Goal: Task Accomplishment & Management: Manage account settings

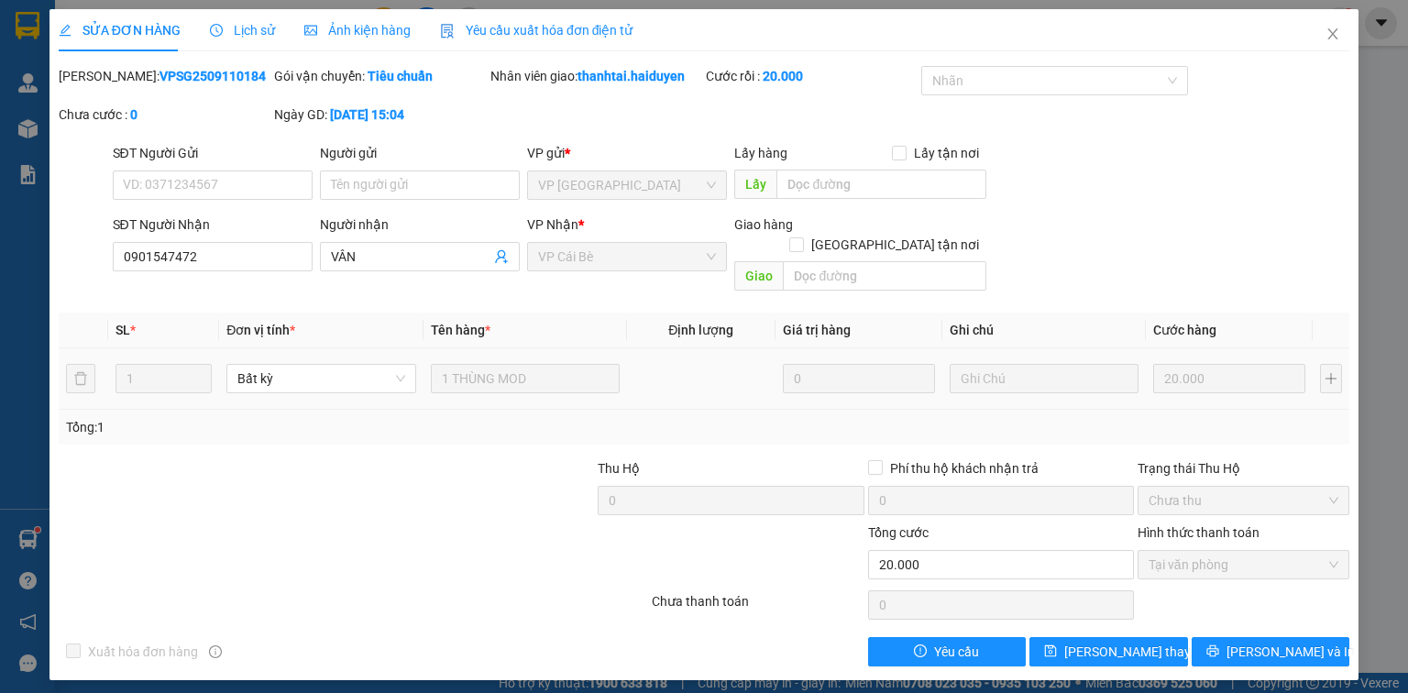
click at [31, 543] on div "SỬA ĐƠN HÀNG Lịch sử Ảnh kiện hàng Yêu cầu xuất hóa đơn điện tử Total Paid Fee …" at bounding box center [704, 346] width 1408 height 693
click at [1326, 38] on icon "close" at bounding box center [1332, 34] width 15 height 15
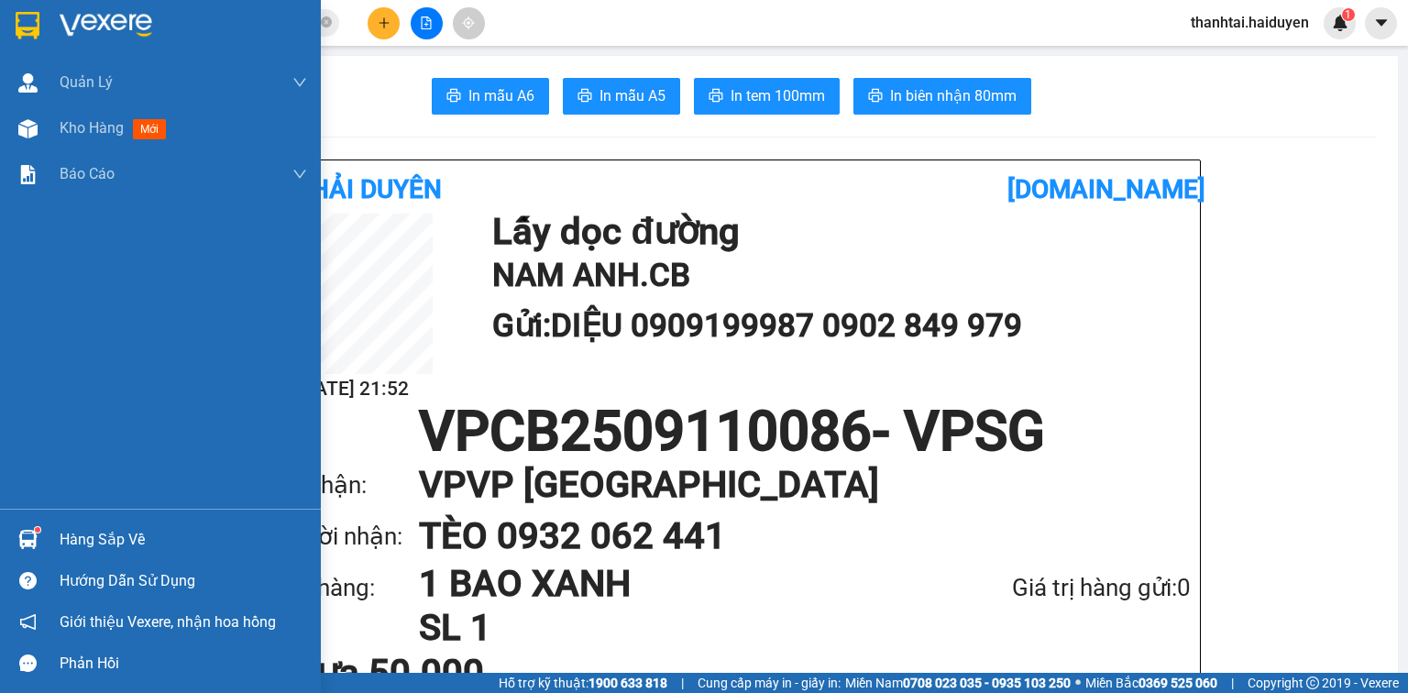
click at [49, 535] on div "Hàng sắp về" at bounding box center [160, 539] width 321 height 41
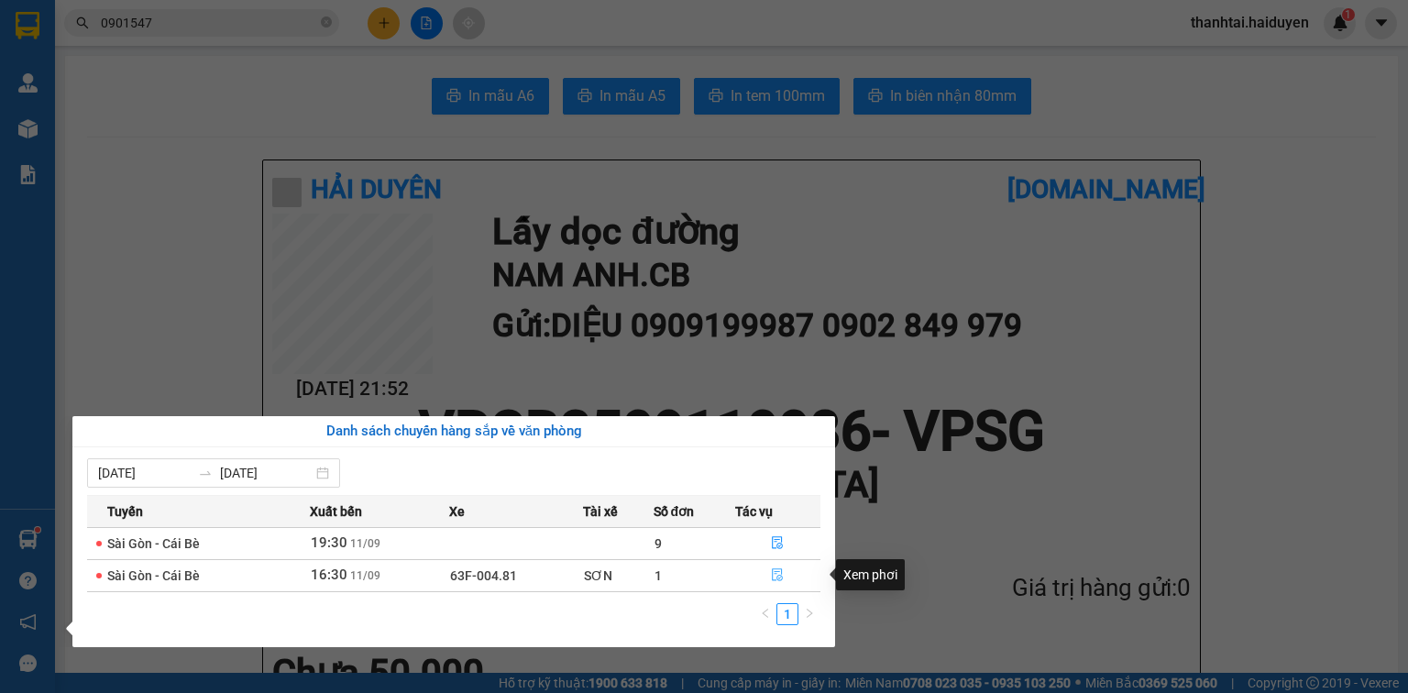
click at [773, 578] on icon "file-done" at bounding box center [778, 575] width 11 height 13
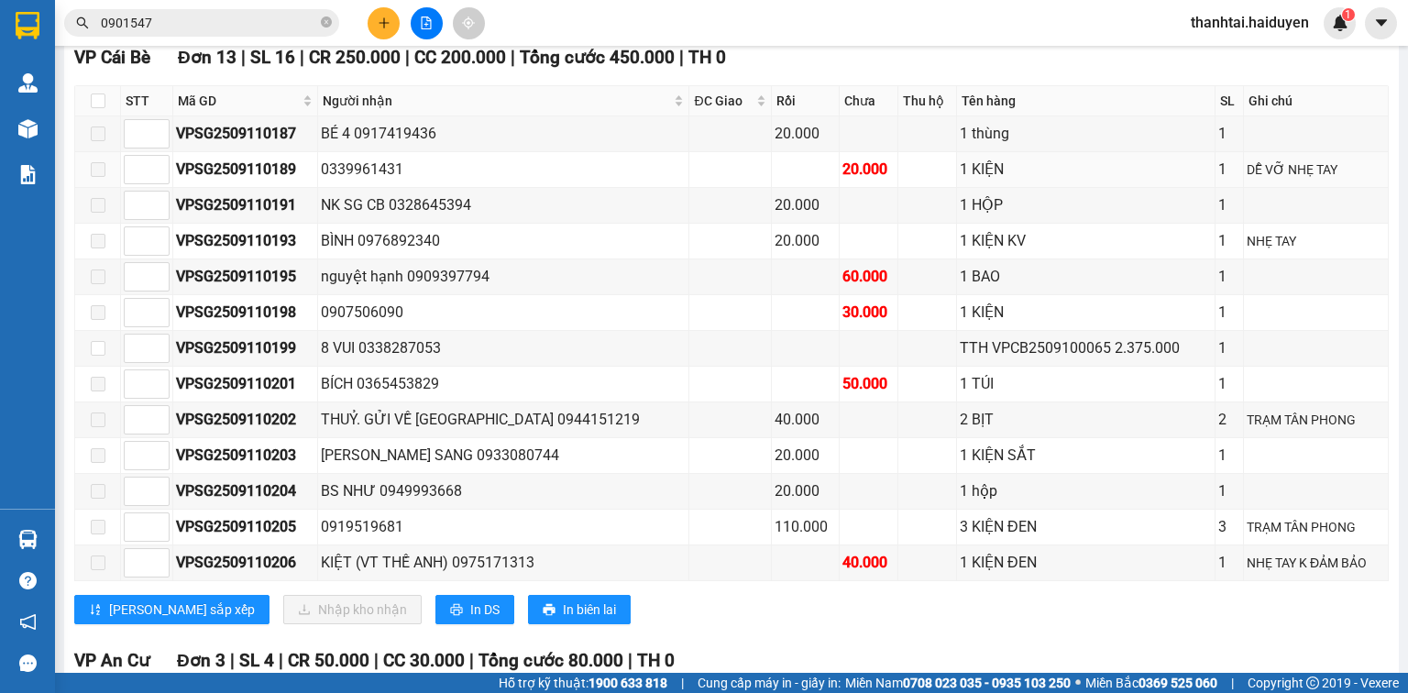
scroll to position [587, 0]
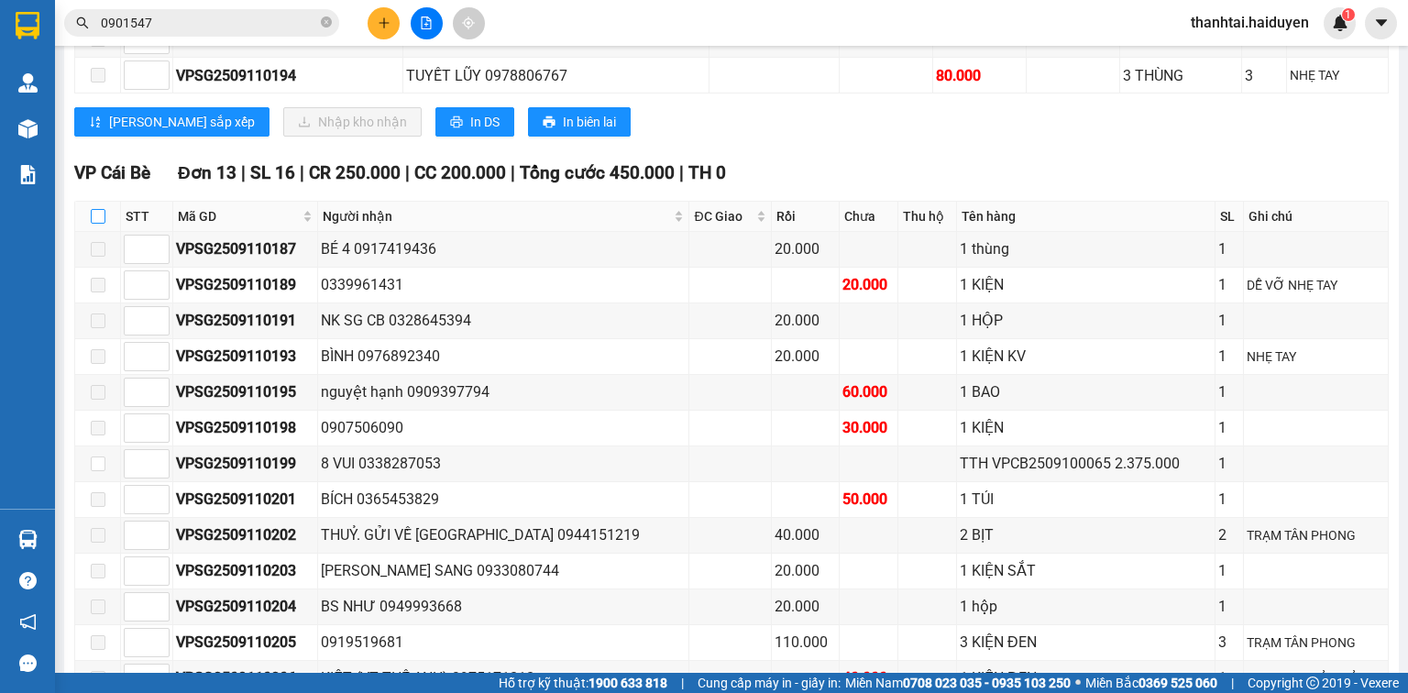
click at [103, 224] on input "checkbox" at bounding box center [98, 216] width 15 height 15
checkbox input "true"
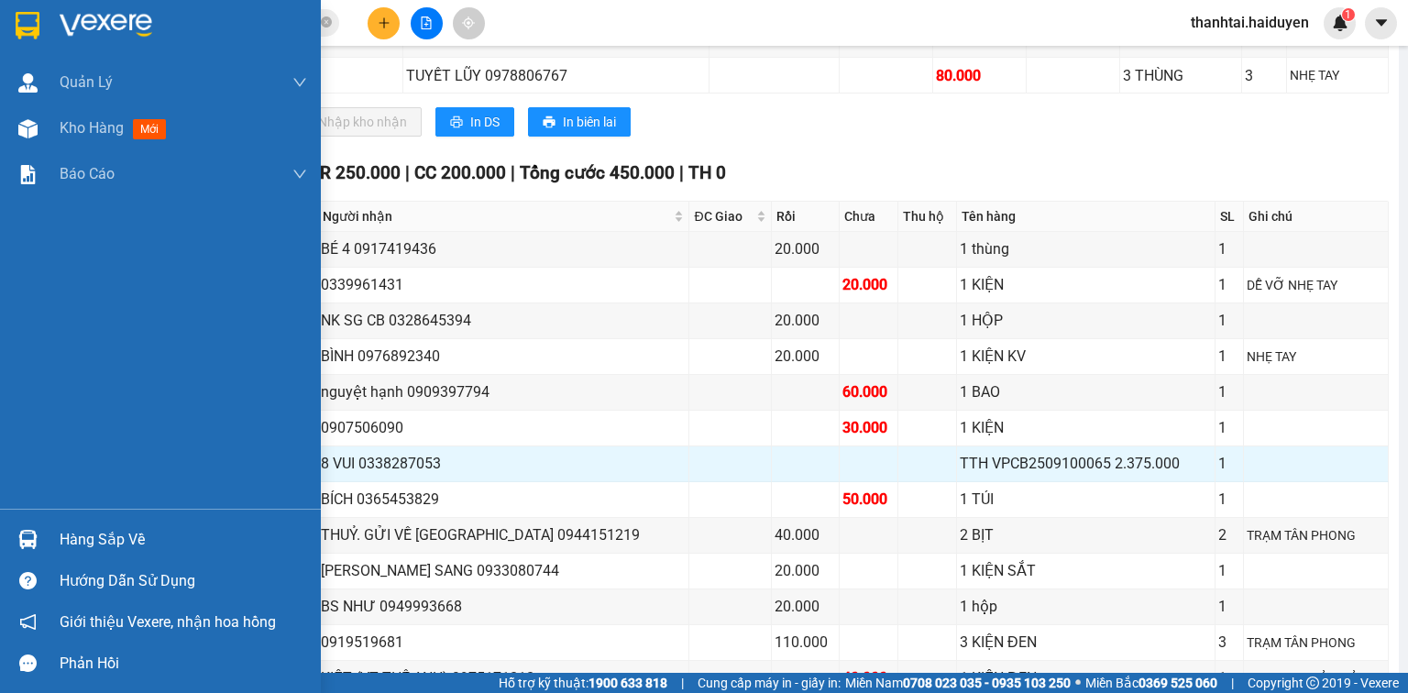
drag, startPoint x: 76, startPoint y: 543, endPoint x: 104, endPoint y: 533, distance: 29.9
click at [77, 543] on div "Hàng sắp về" at bounding box center [183, 539] width 247 height 27
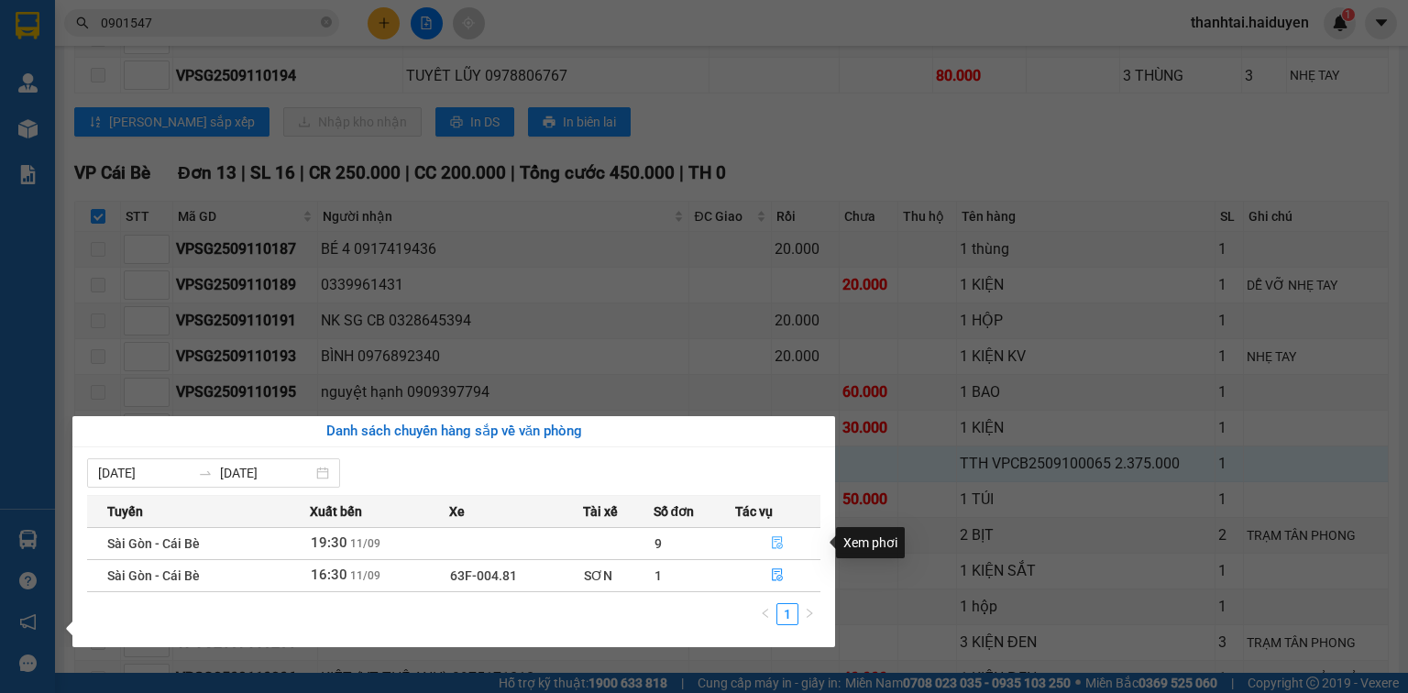
click at [774, 539] on icon "file-done" at bounding box center [777, 542] width 13 height 13
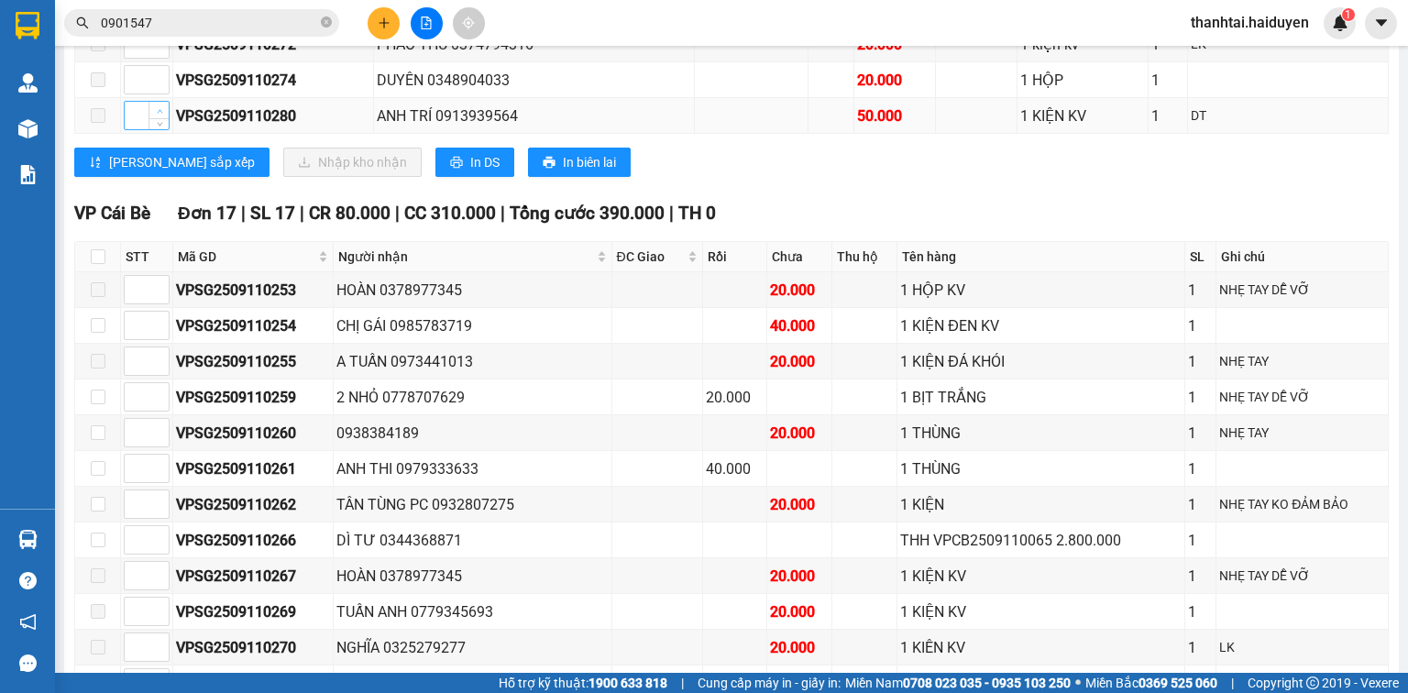
scroll to position [378, 0]
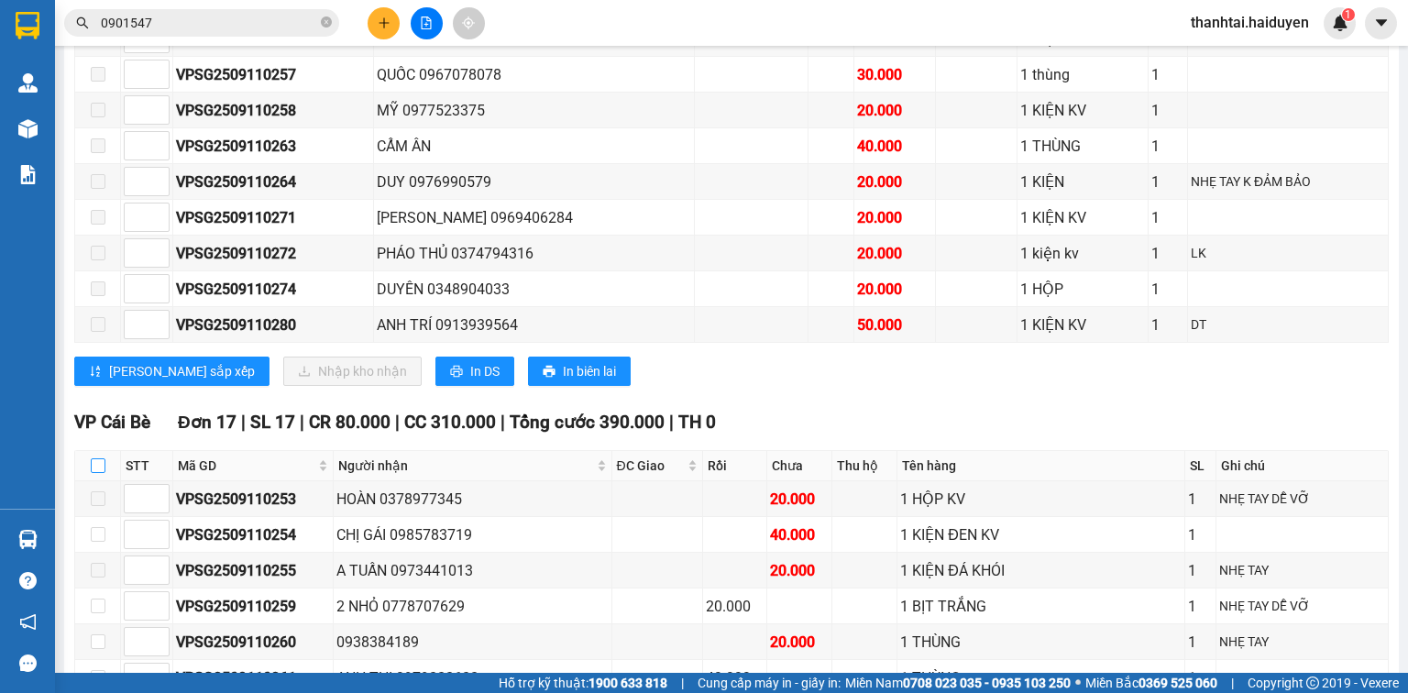
click at [102, 473] on input "checkbox" at bounding box center [98, 465] width 15 height 15
checkbox input "true"
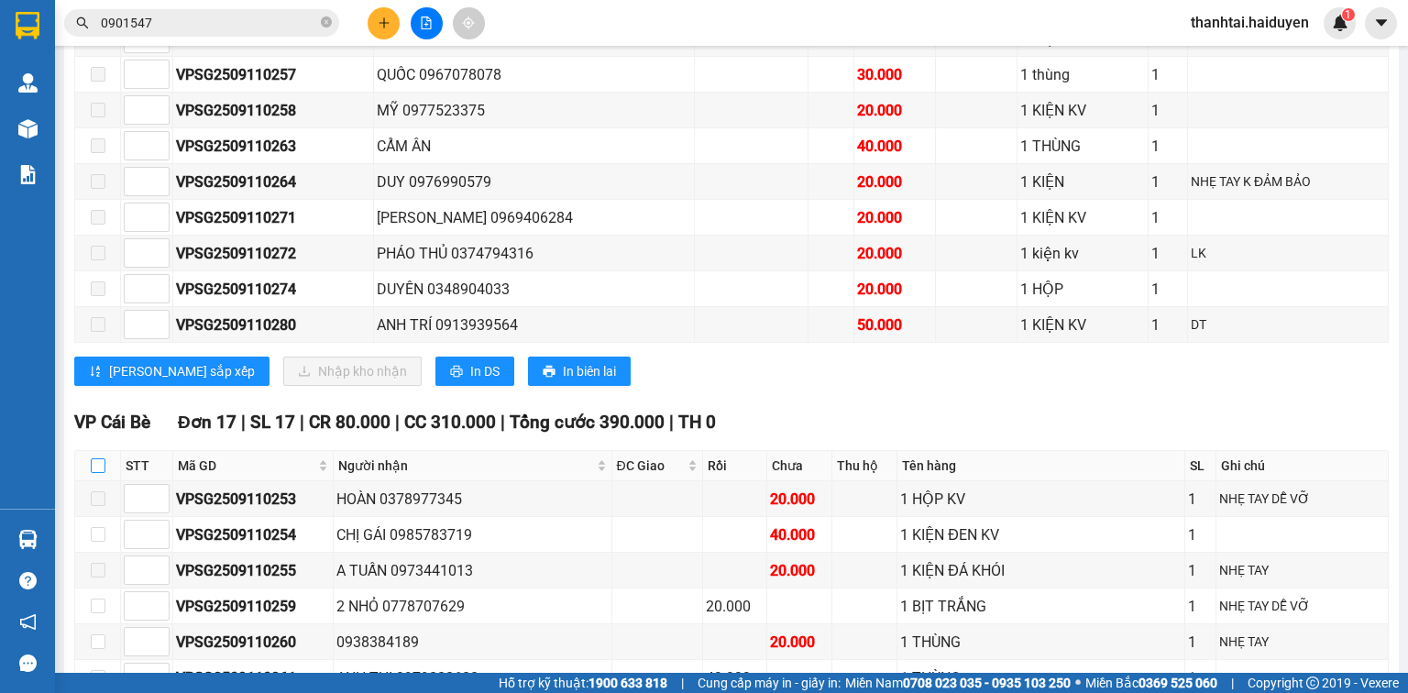
checkbox input "true"
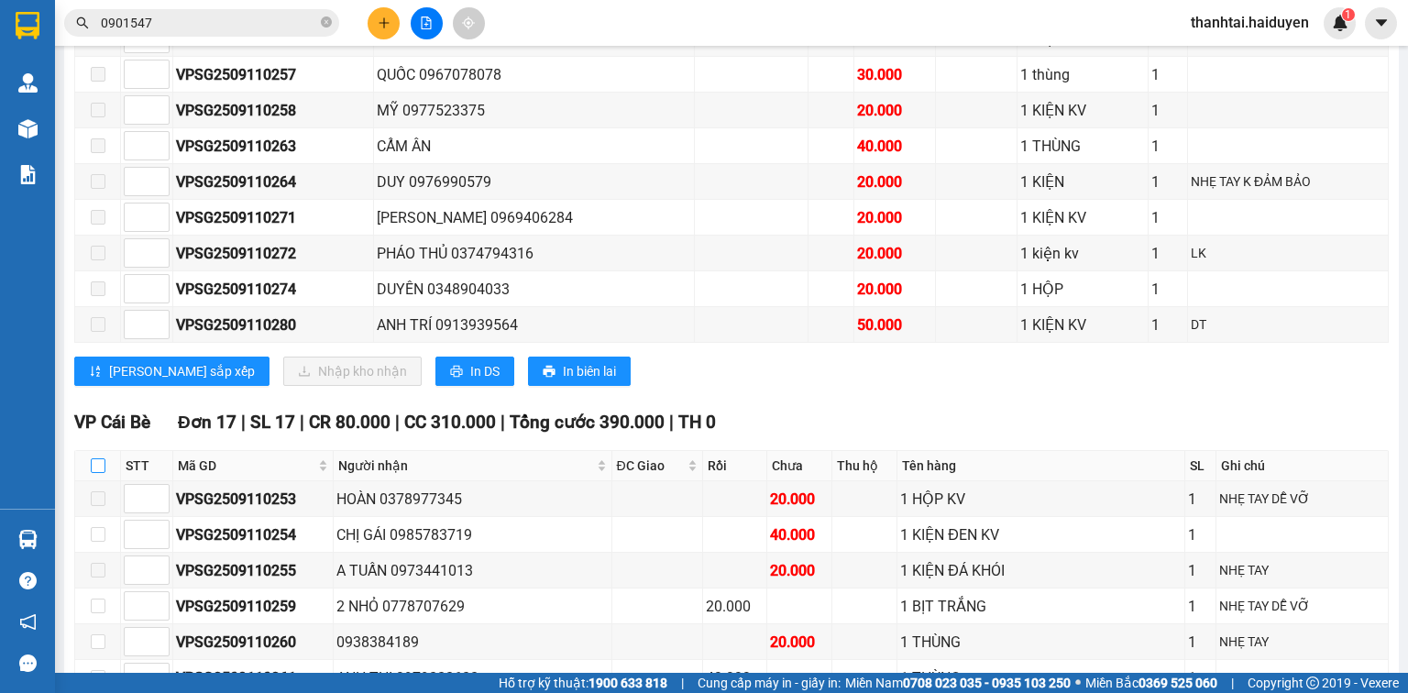
checkbox input "true"
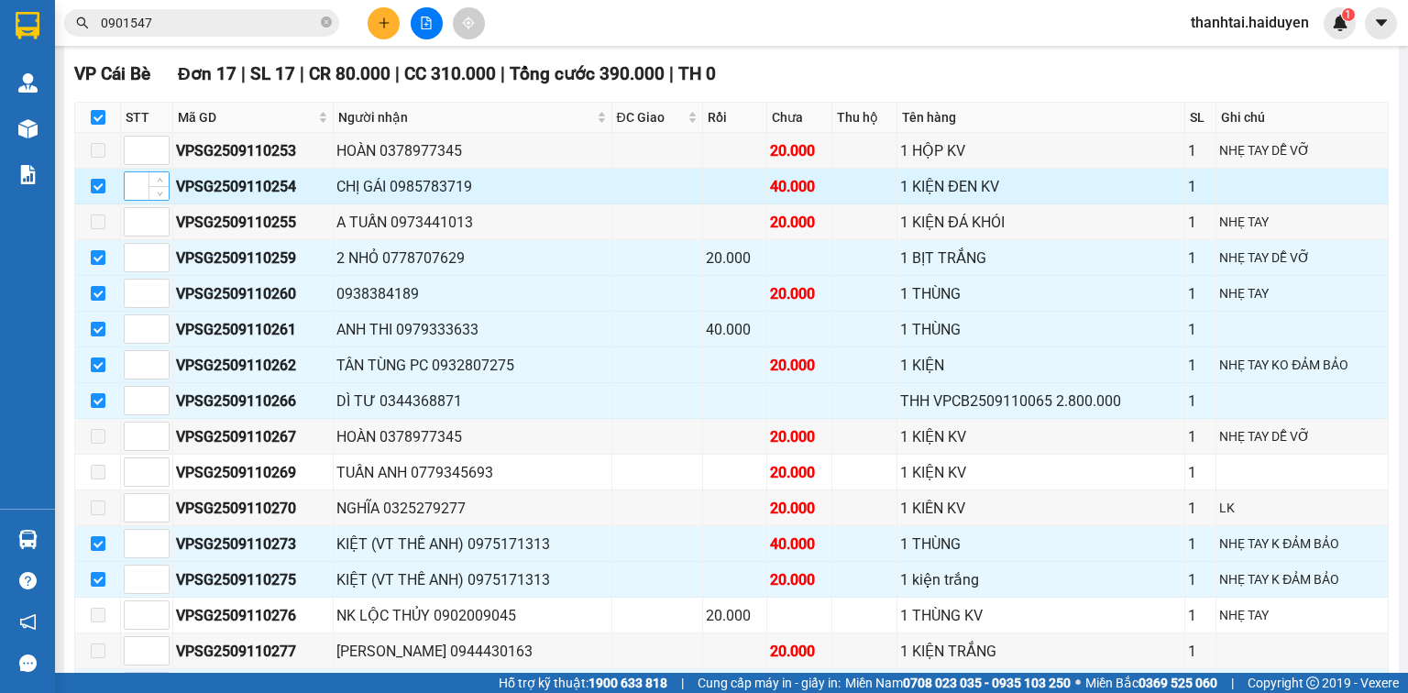
scroll to position [598, 0]
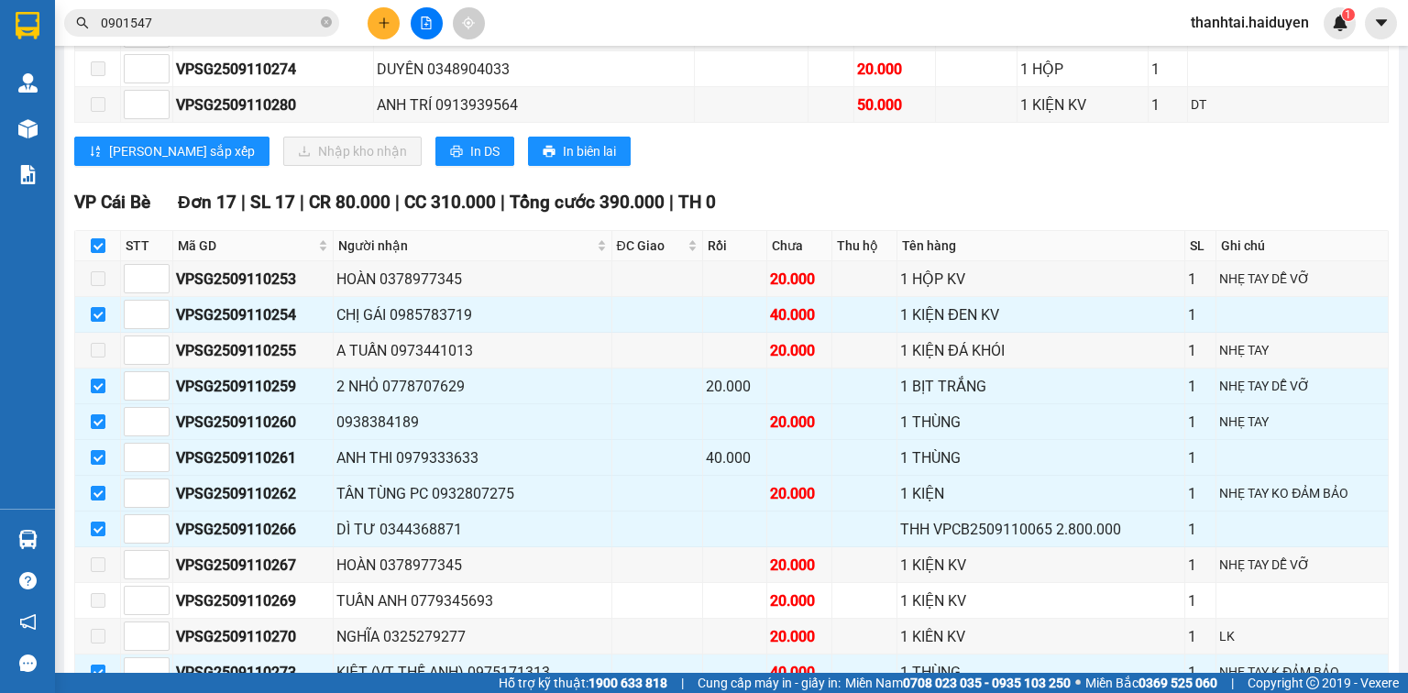
click at [88, 250] on th at bounding box center [98, 246] width 46 height 30
click at [99, 253] on input "checkbox" at bounding box center [98, 245] width 15 height 15
checkbox input "false"
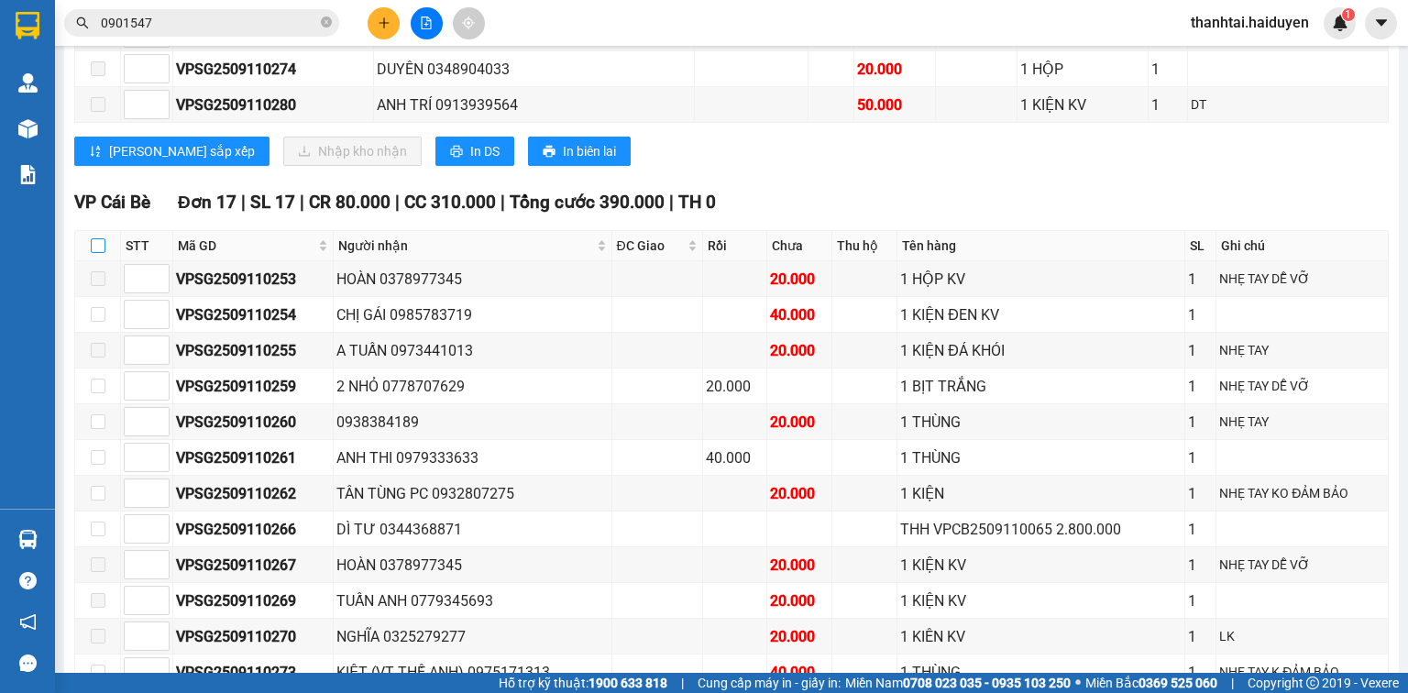
checkbox input "false"
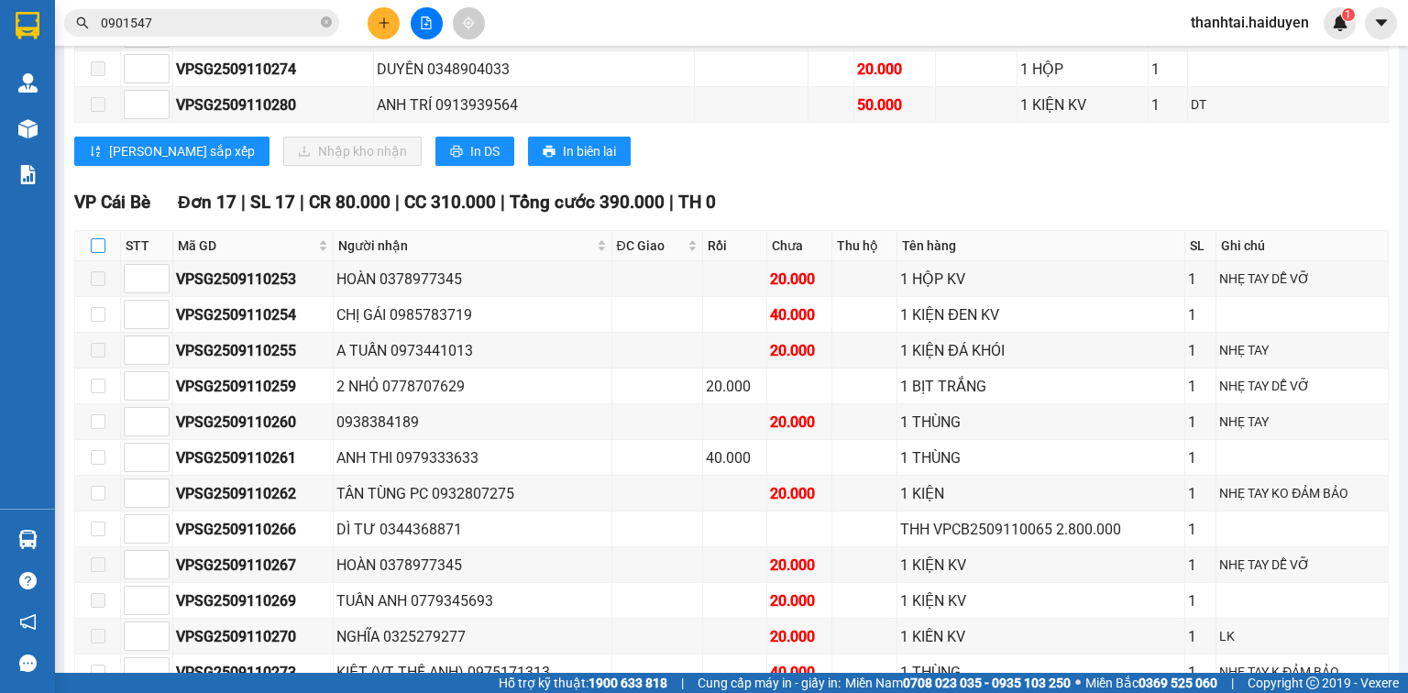
checkbox input "false"
click at [93, 529] on input "checkbox" at bounding box center [98, 528] width 15 height 15
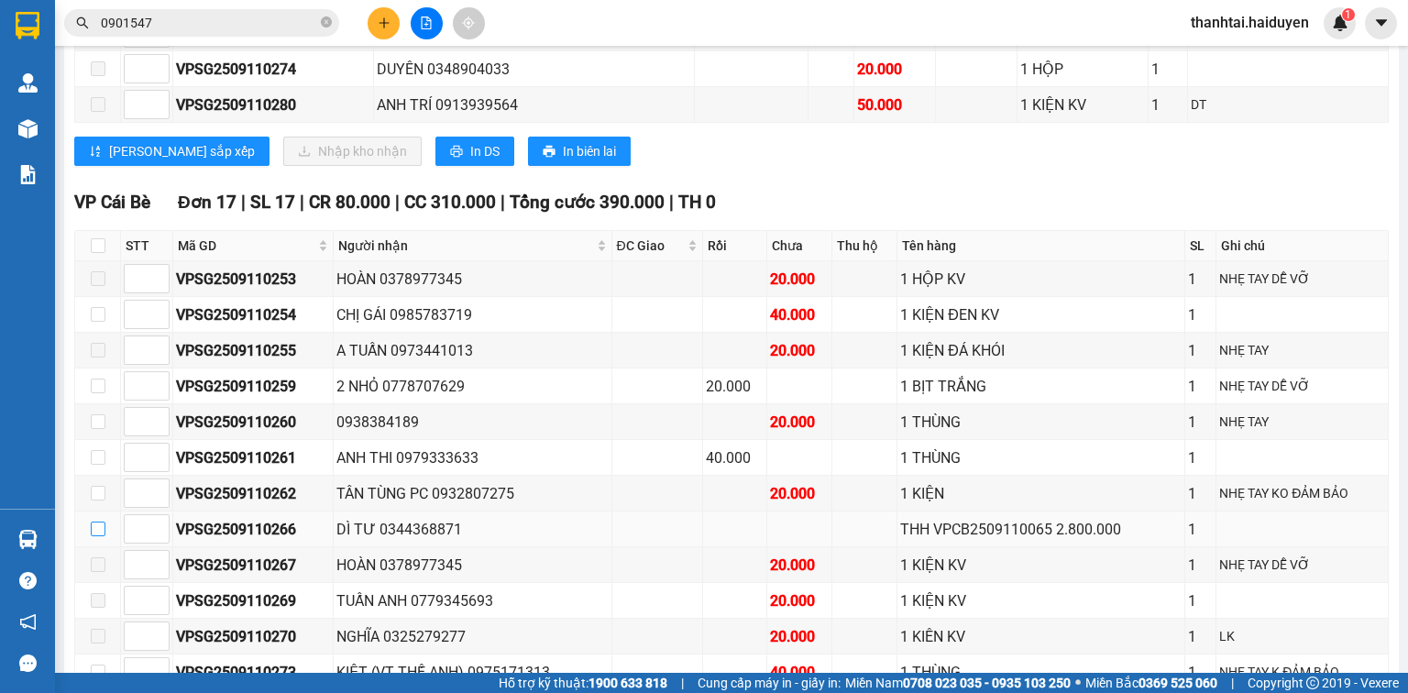
checkbox input "true"
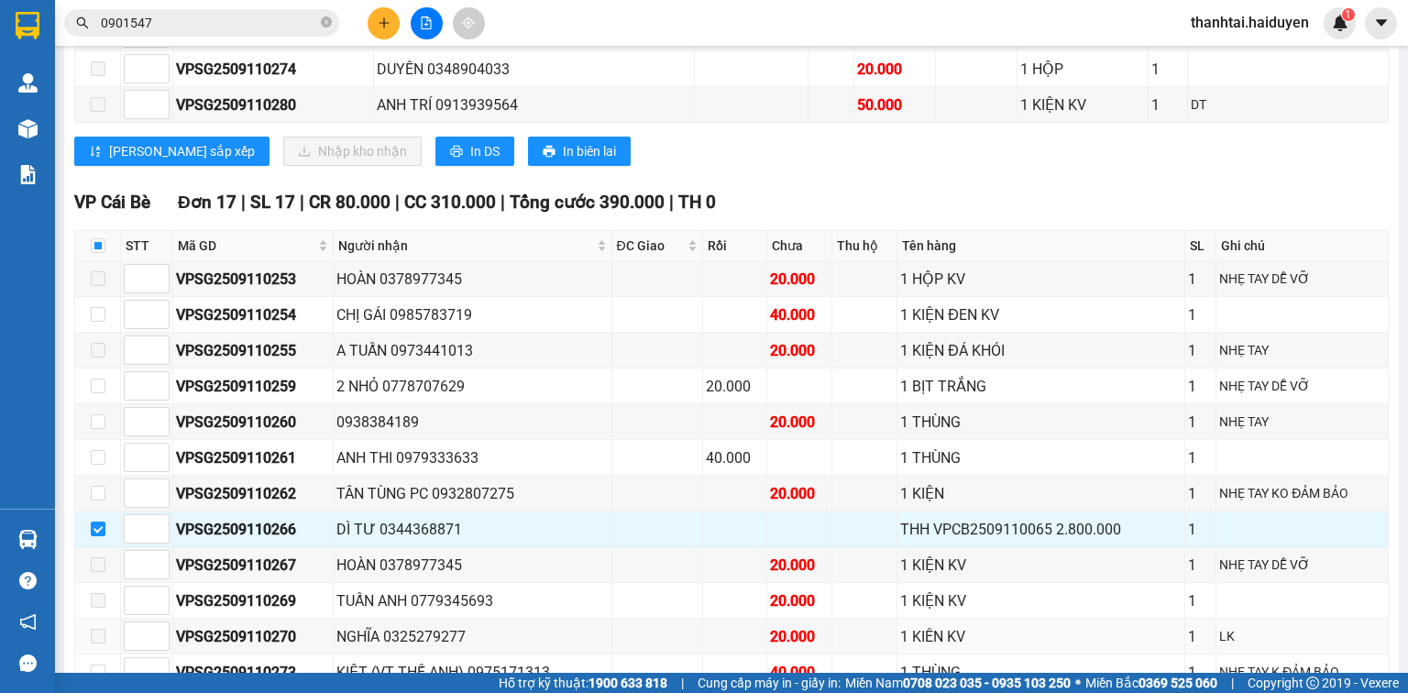
scroll to position [1037, 0]
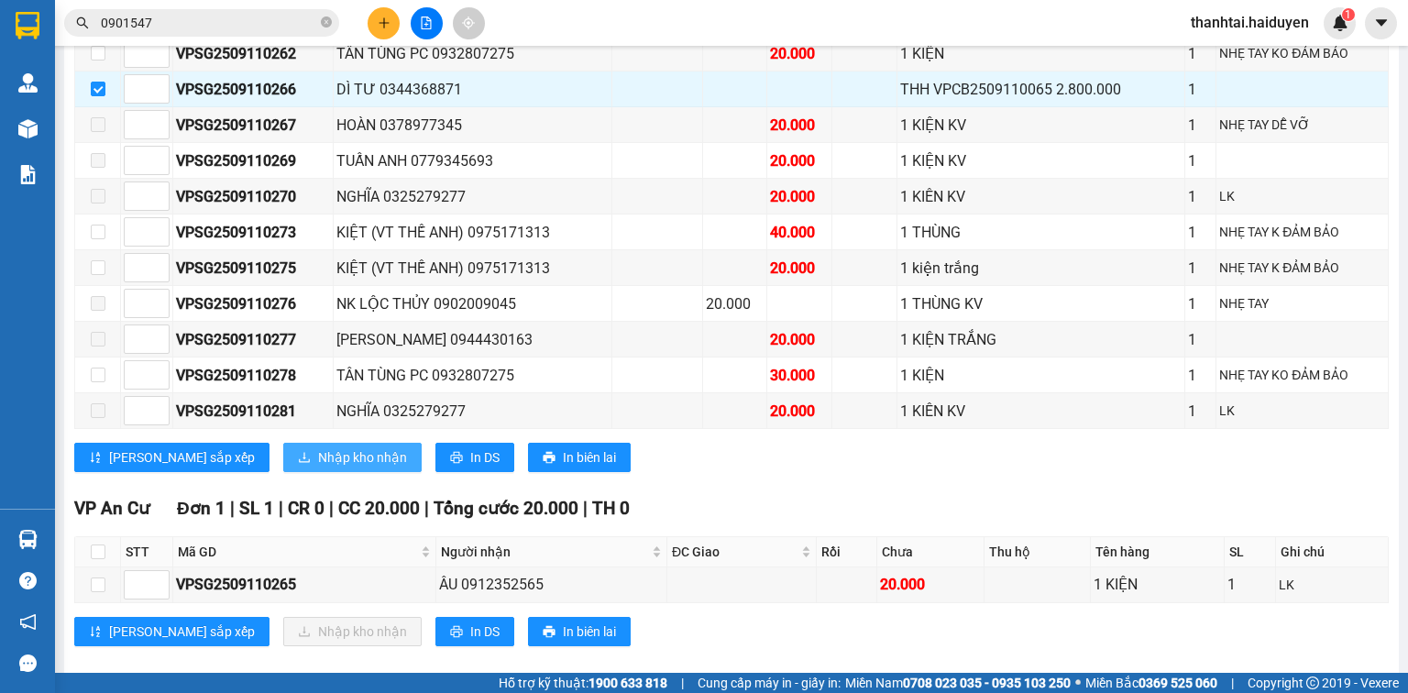
click at [318, 458] on span "Nhập kho nhận" at bounding box center [362, 457] width 89 height 20
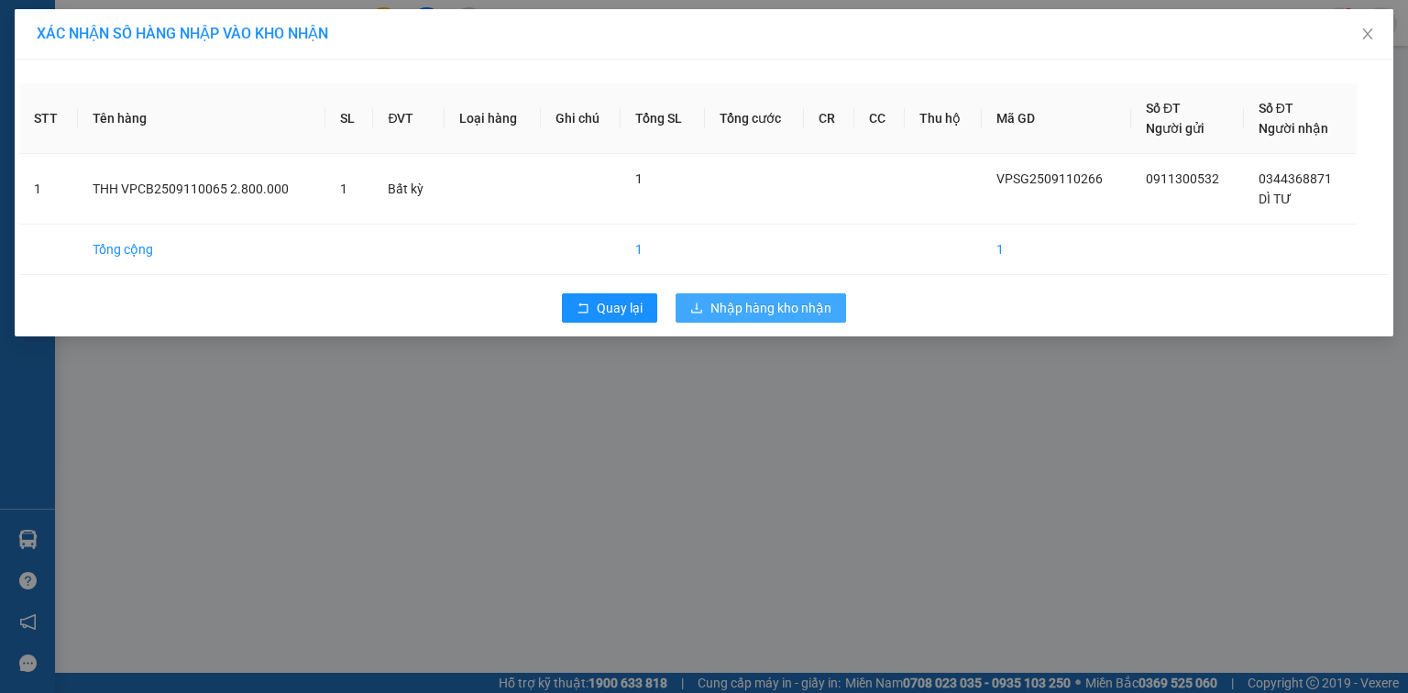
click at [752, 298] on span "Nhập hàng kho nhận" at bounding box center [770, 308] width 121 height 20
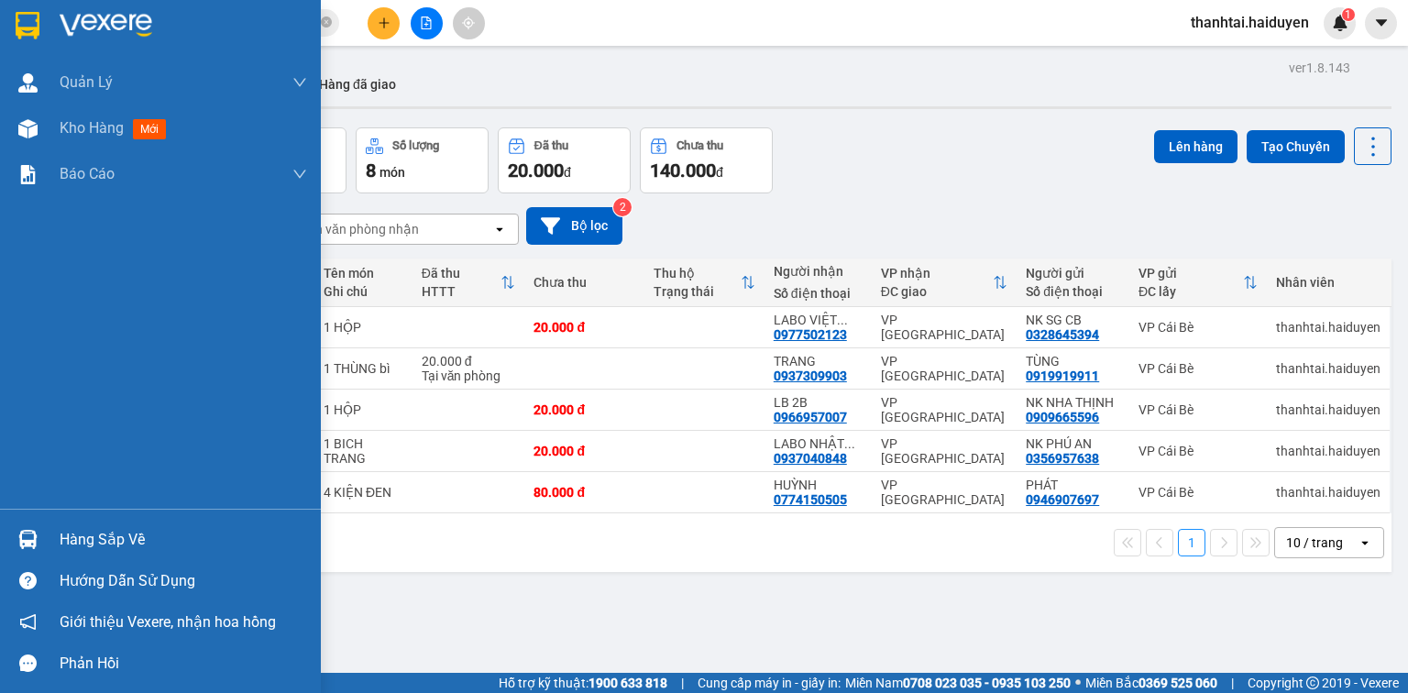
click at [92, 532] on div "Hàng sắp về" at bounding box center [183, 539] width 247 height 27
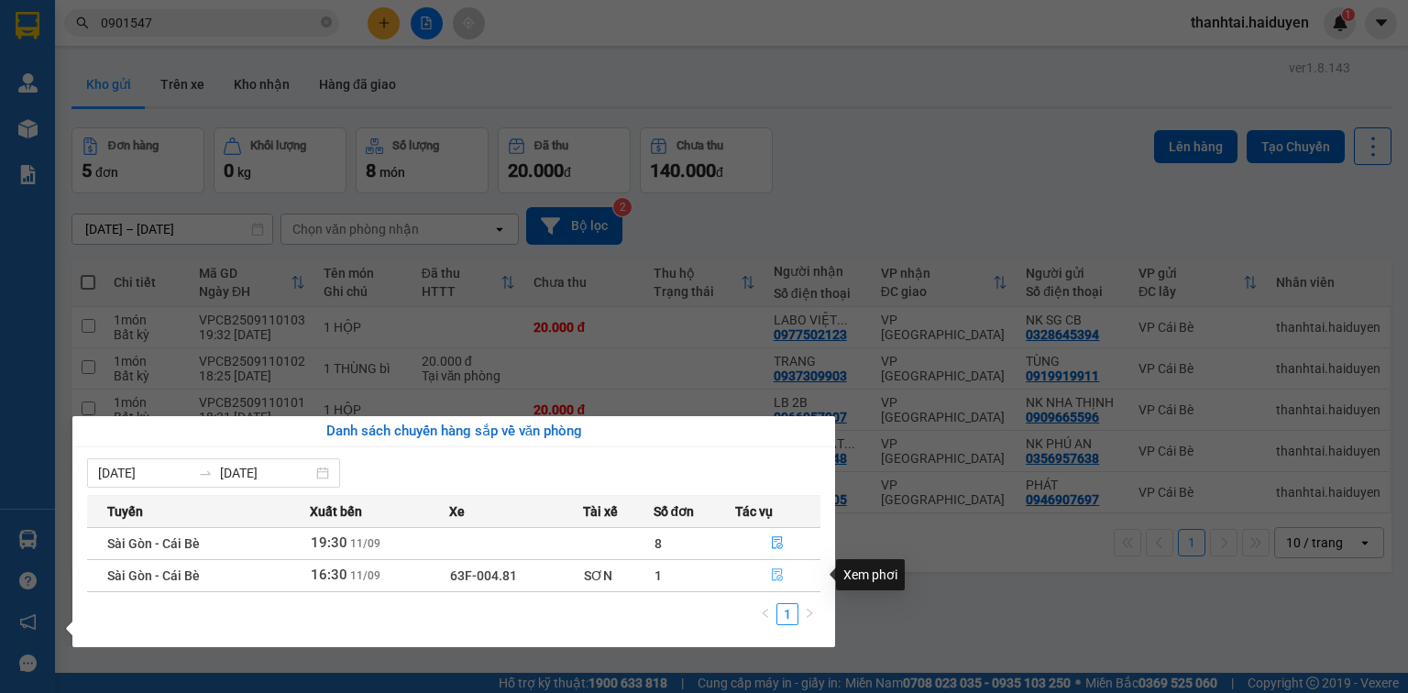
click at [777, 577] on icon "file-done" at bounding box center [777, 574] width 13 height 13
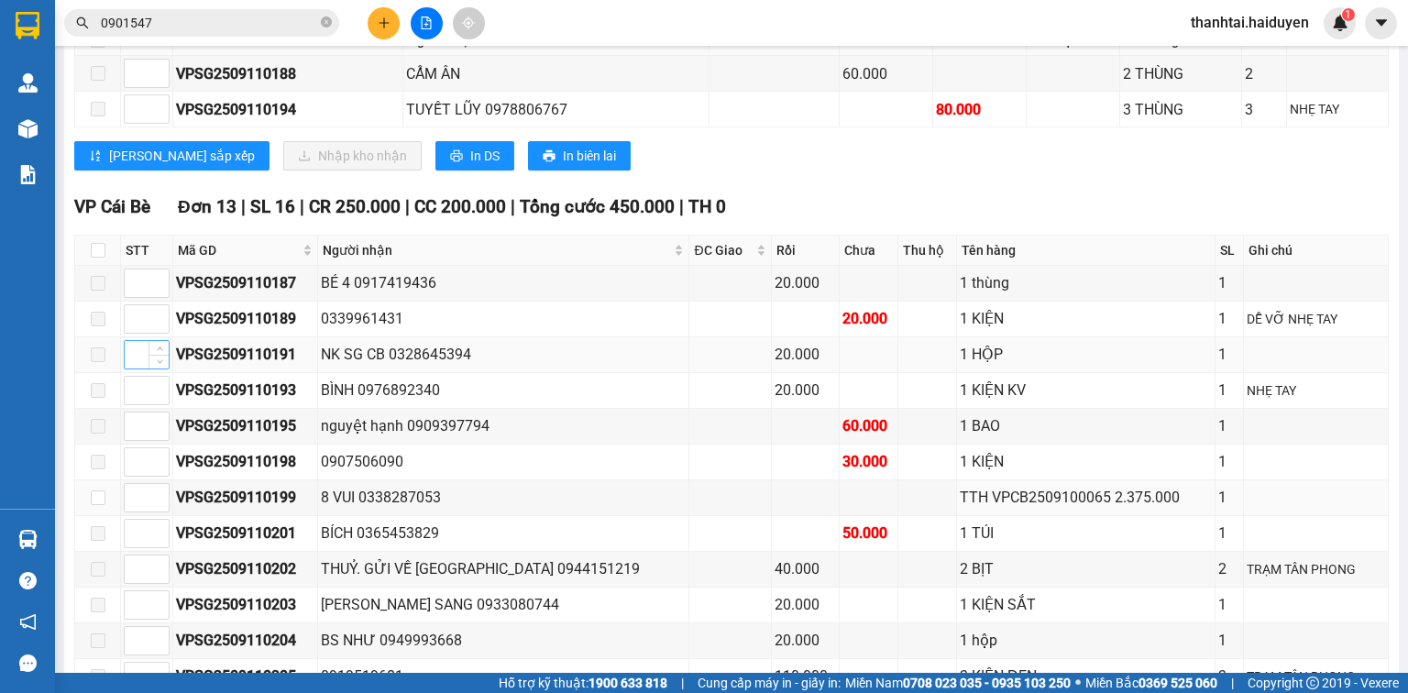
scroll to position [660, 0]
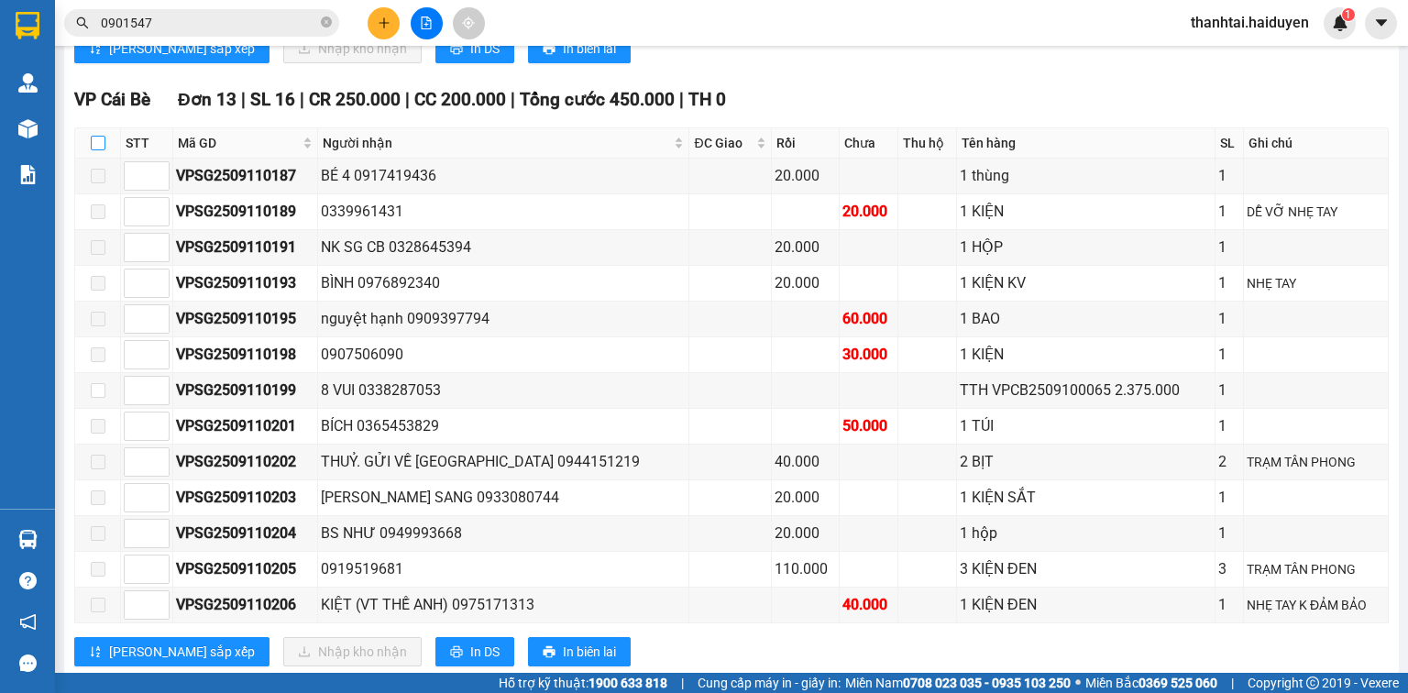
click at [93, 150] on input "checkbox" at bounding box center [98, 143] width 15 height 15
checkbox input "true"
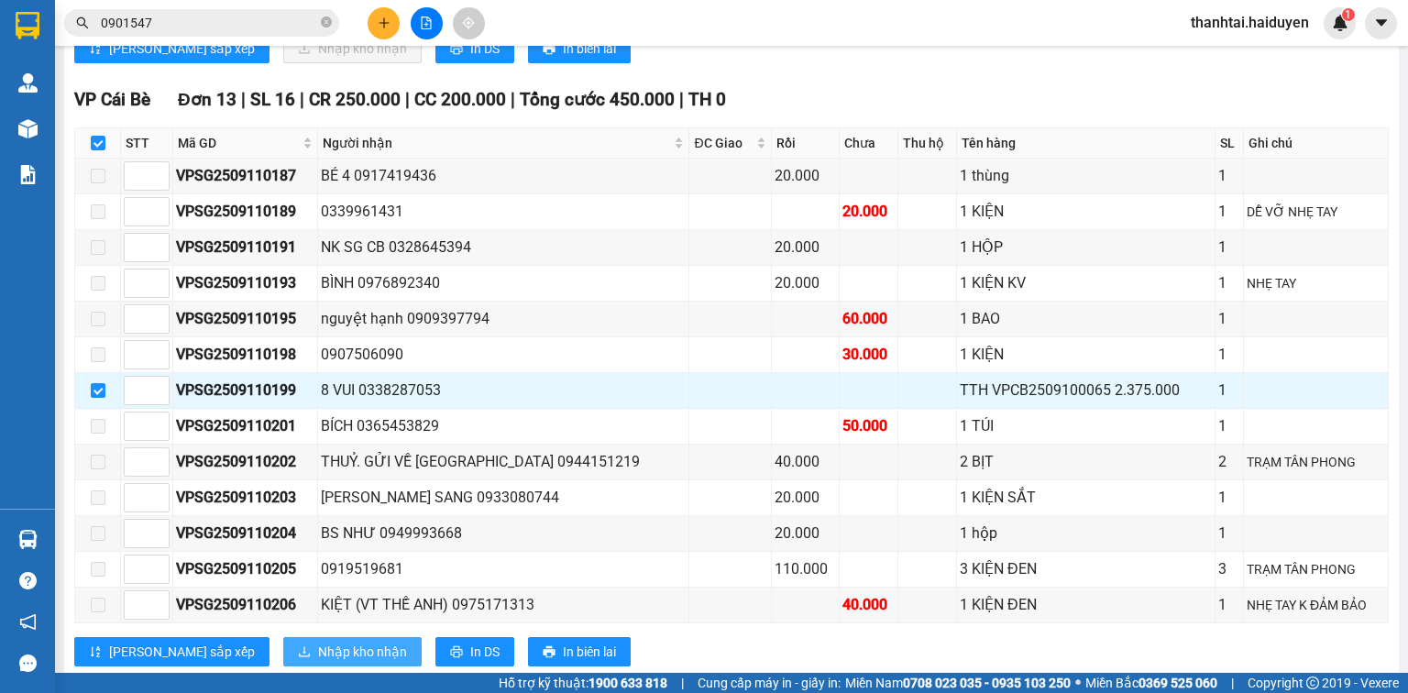
click at [318, 649] on span "Nhập kho nhận" at bounding box center [362, 652] width 89 height 20
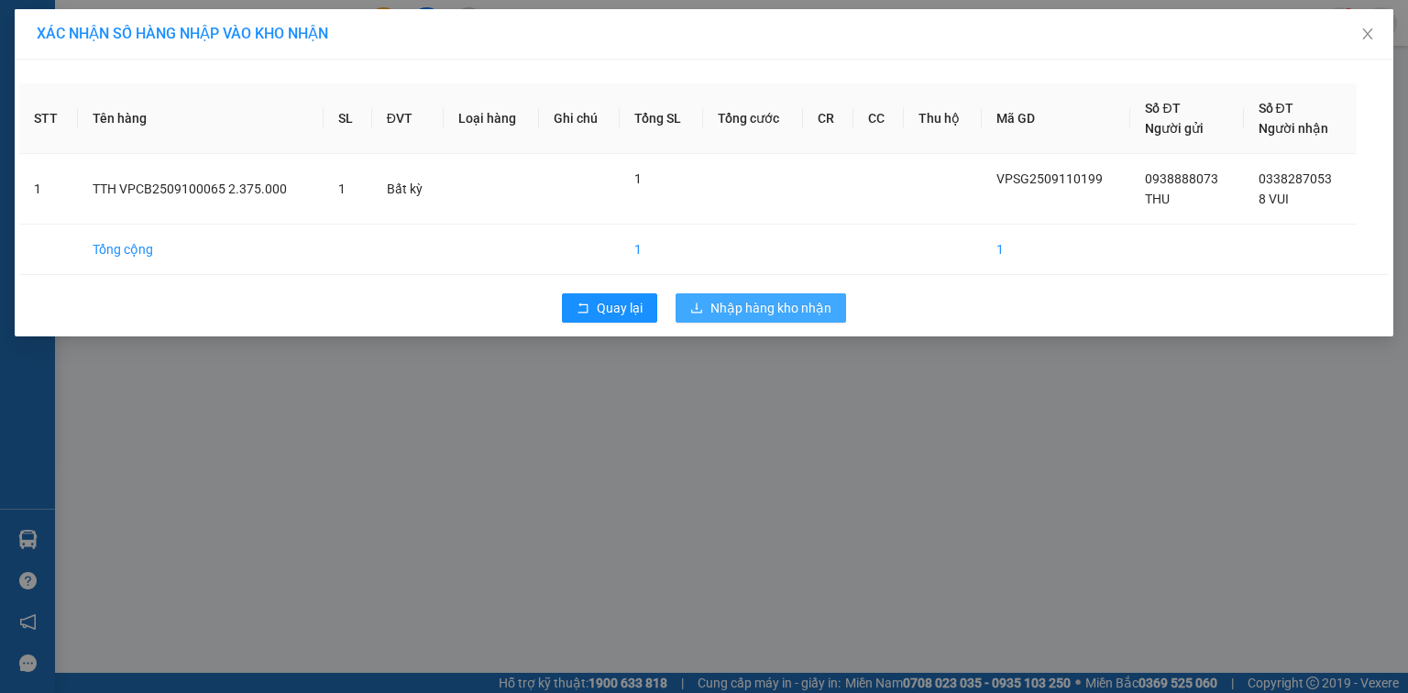
click at [743, 309] on span "Nhập hàng kho nhận" at bounding box center [770, 308] width 121 height 20
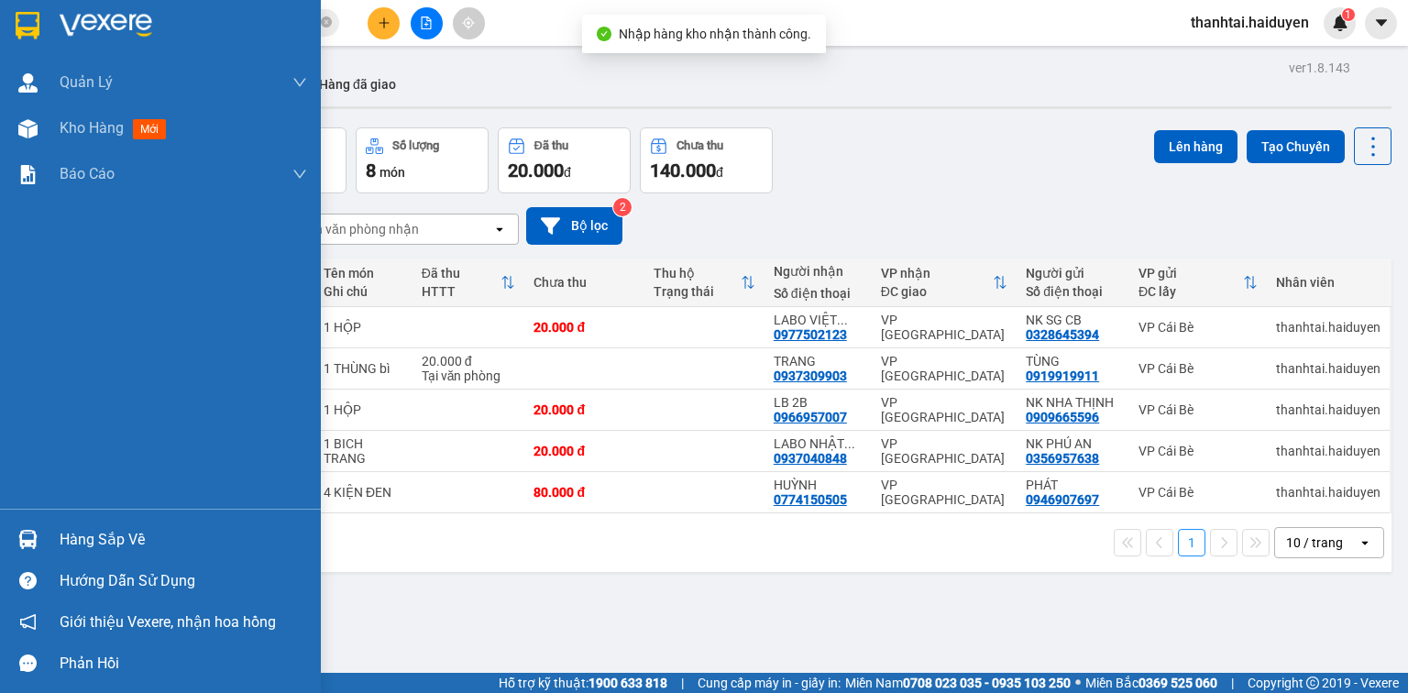
click at [71, 538] on div "Hàng sắp về" at bounding box center [183, 539] width 247 height 27
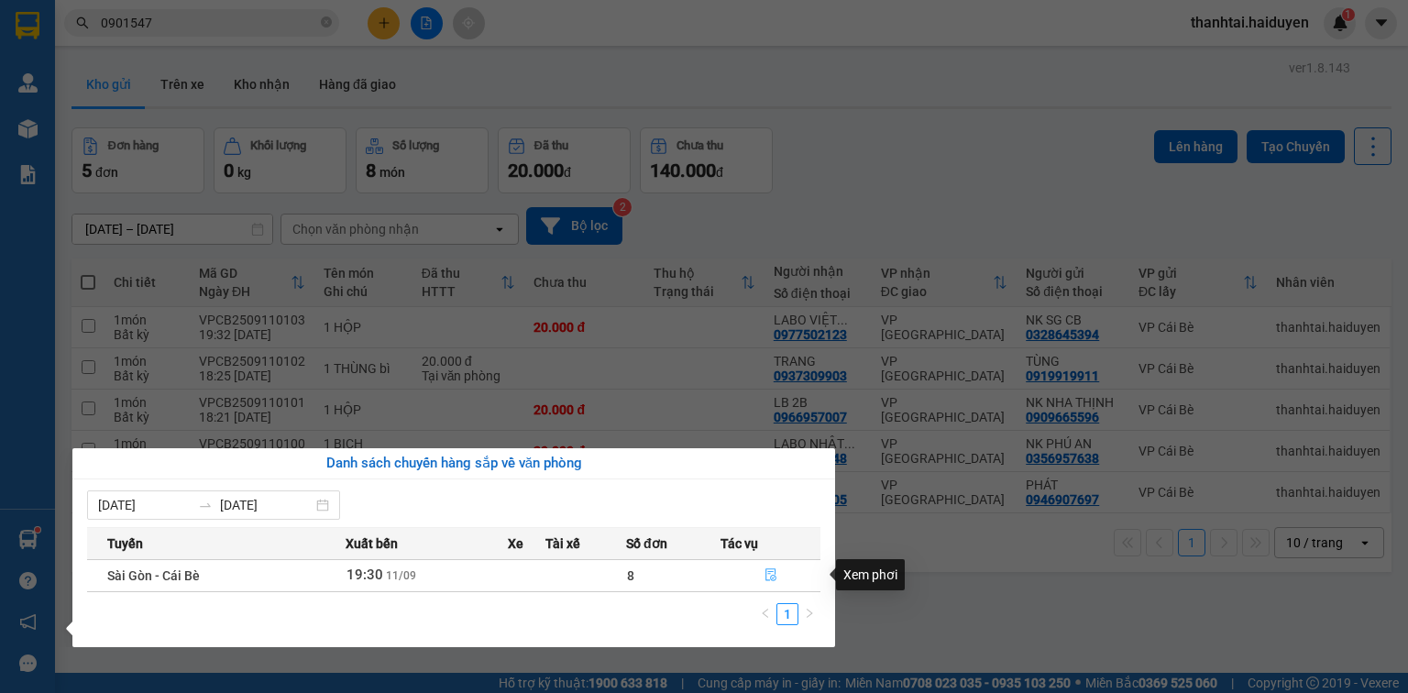
click at [774, 571] on icon "file-done" at bounding box center [770, 575] width 11 height 13
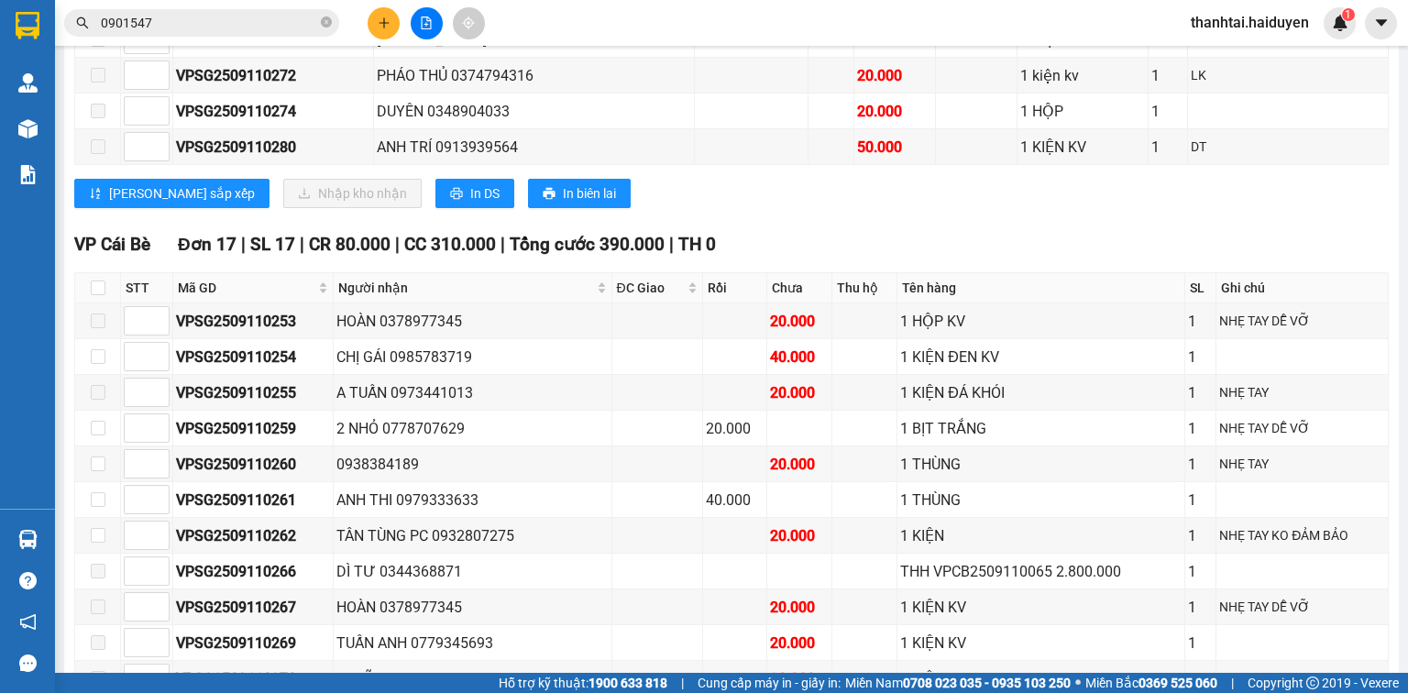
scroll to position [880, 0]
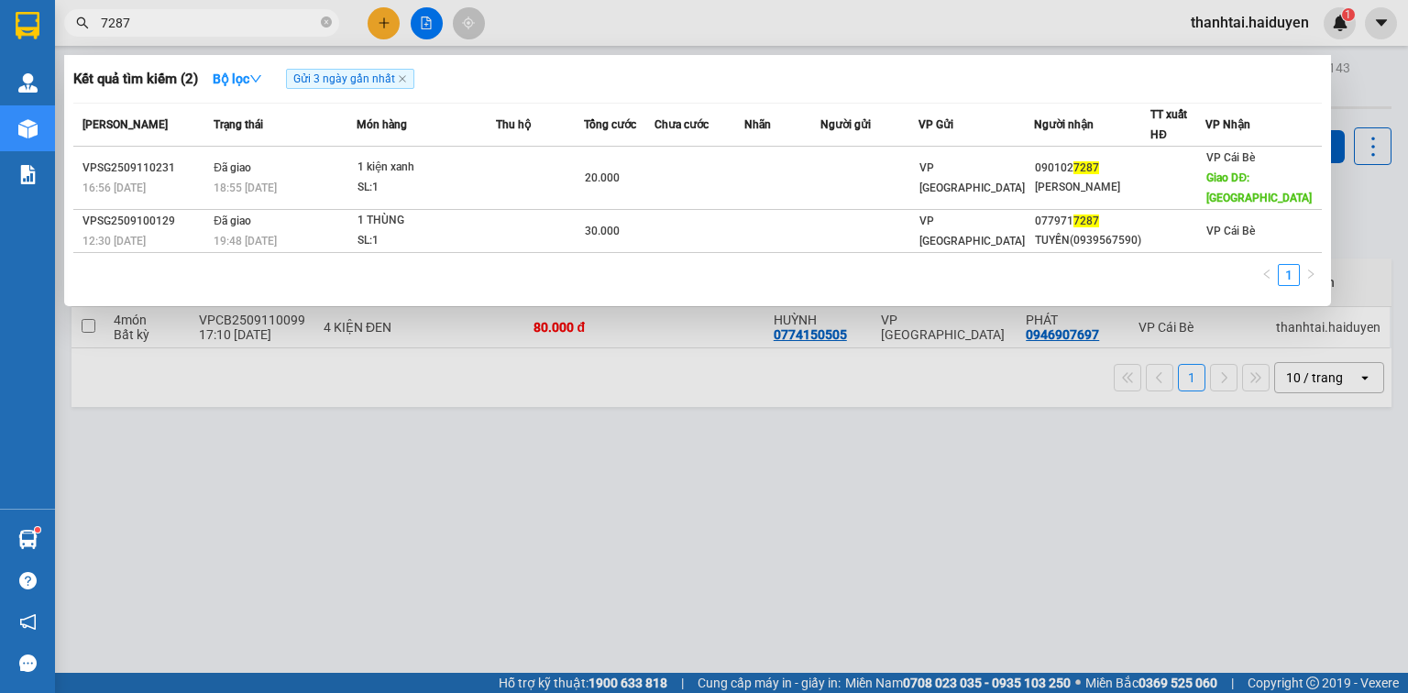
click at [291, 18] on input "7287" at bounding box center [209, 23] width 216 height 20
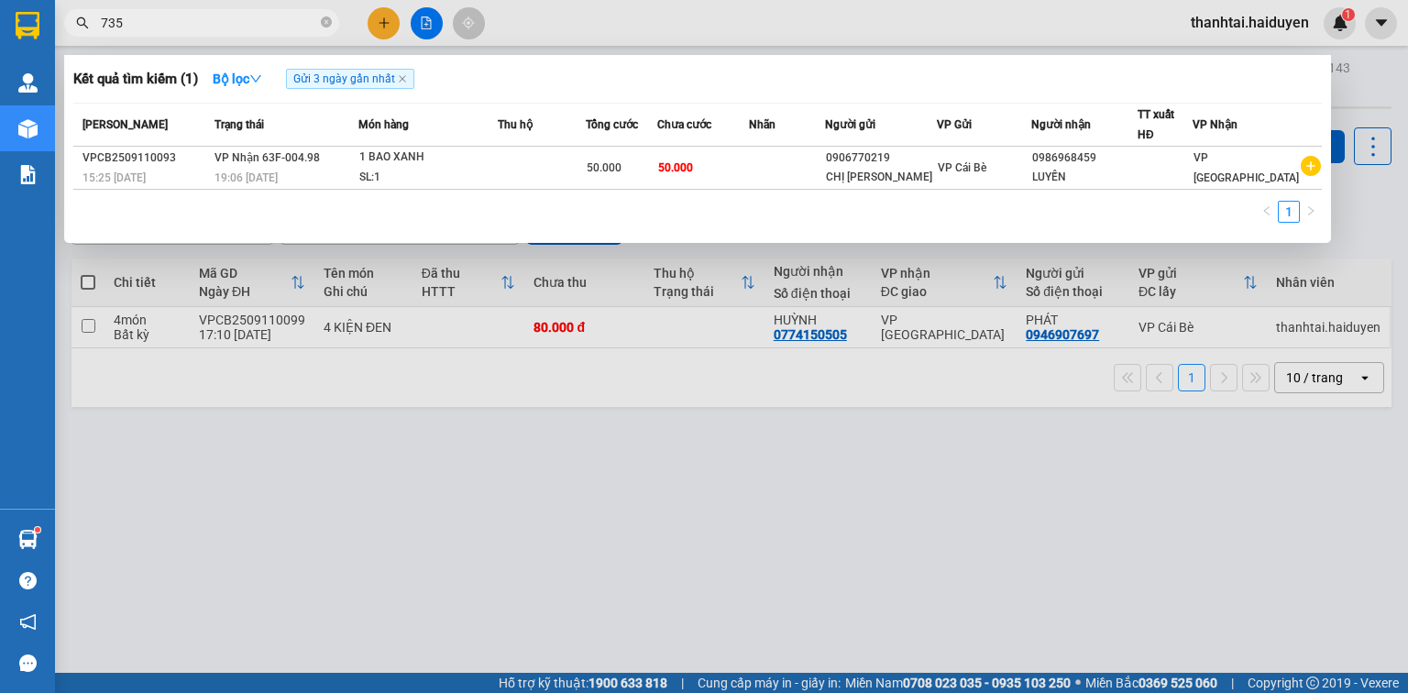
click at [291, 18] on input "735" at bounding box center [209, 23] width 216 height 20
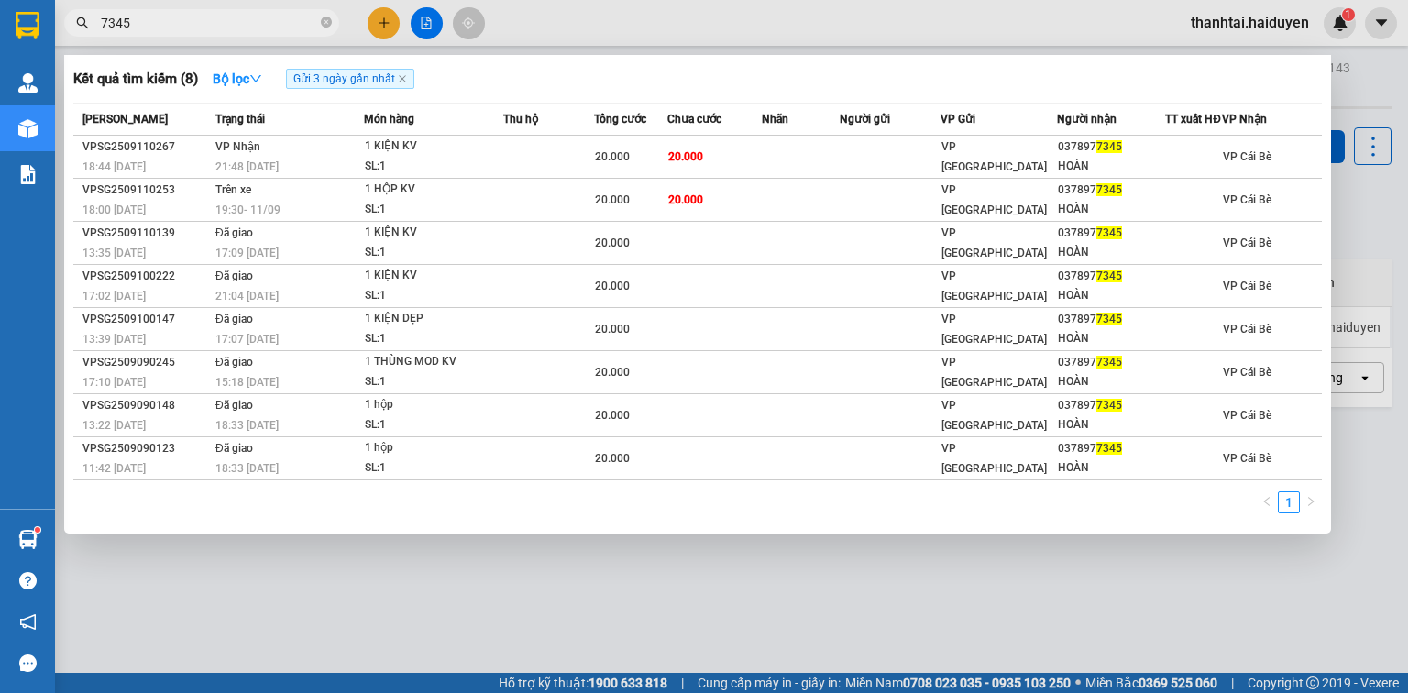
click at [975, 73] on div "Kết quả tìm kiếm ( 8 ) Bộ lọc Gửi 3 ngày gần nhất" at bounding box center [697, 78] width 1248 height 29
click at [269, 24] on input "7345" at bounding box center [209, 23] width 216 height 20
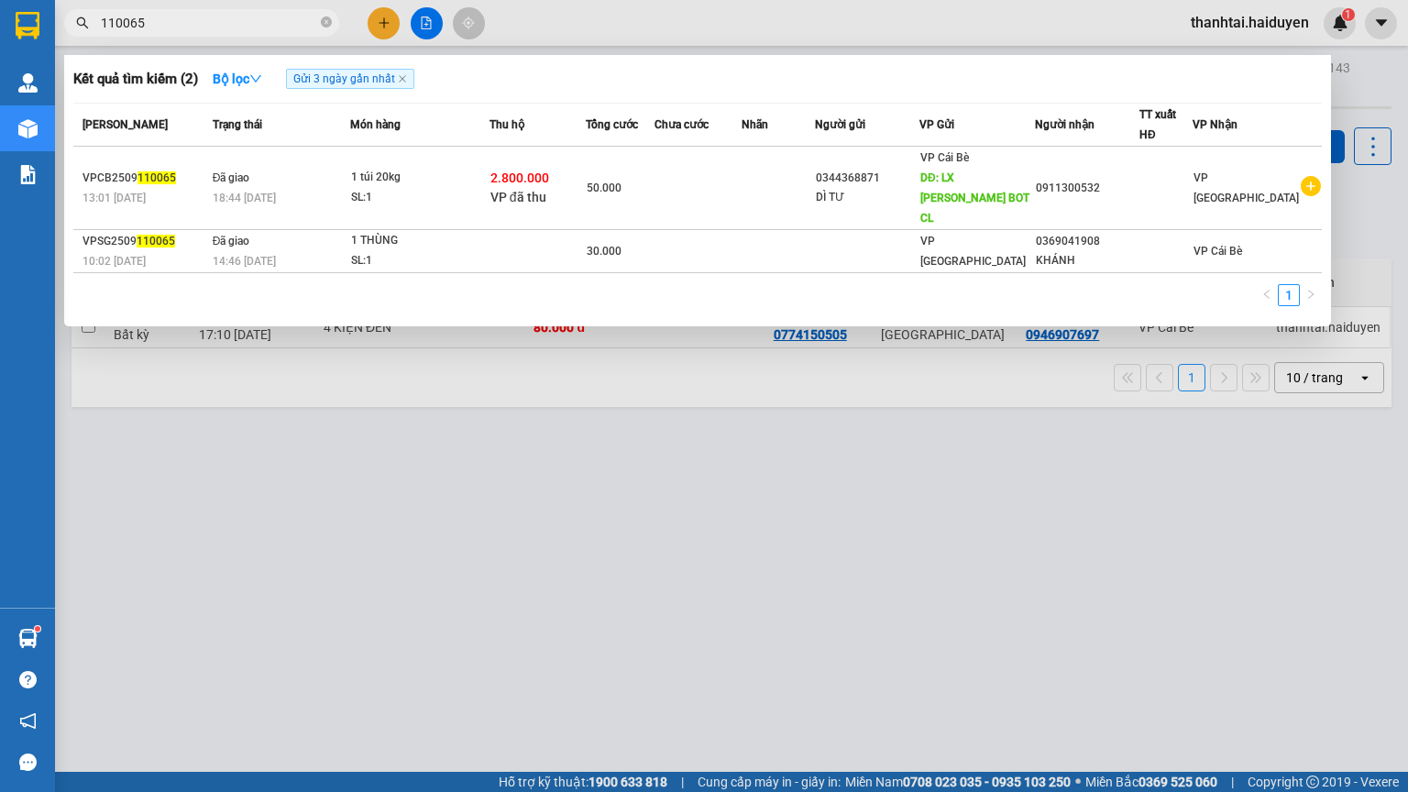
click at [298, 27] on input "110065" at bounding box center [209, 23] width 216 height 20
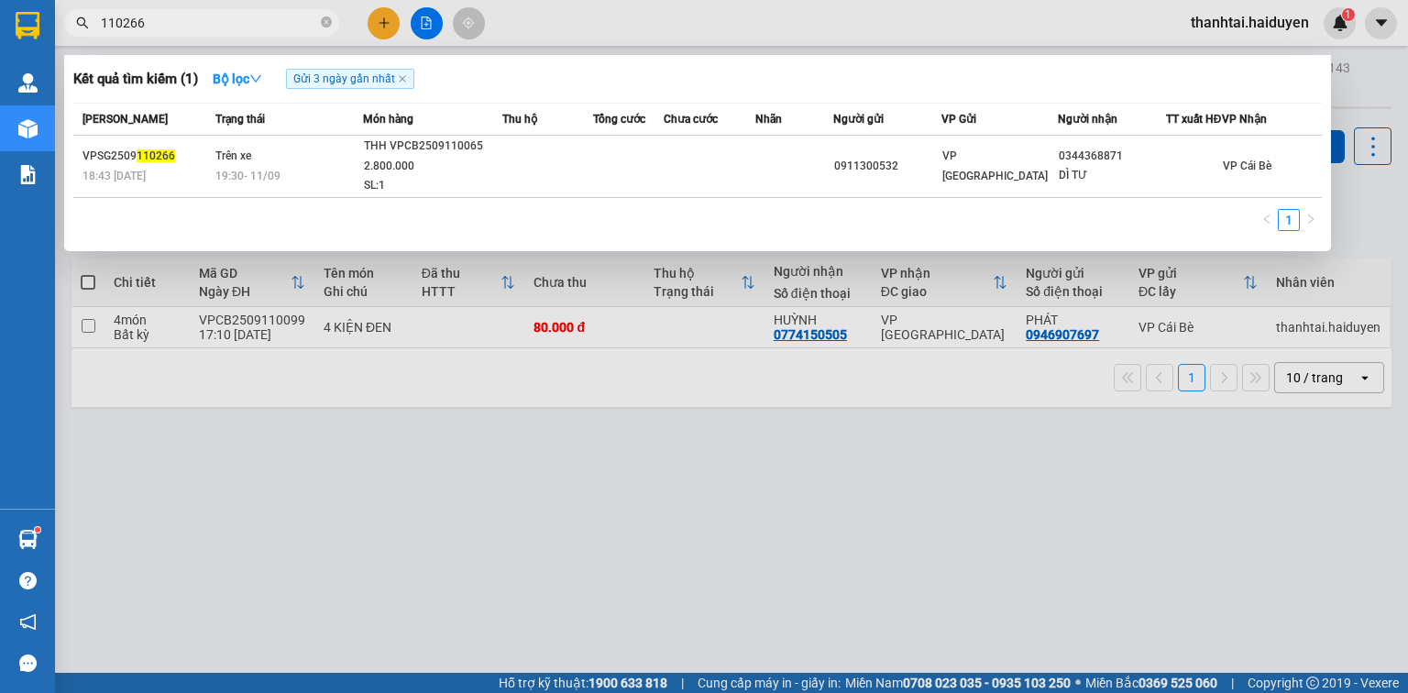
type input "110266"
click at [577, 371] on div at bounding box center [704, 346] width 1408 height 693
